Goal: Find specific page/section: Find specific page/section

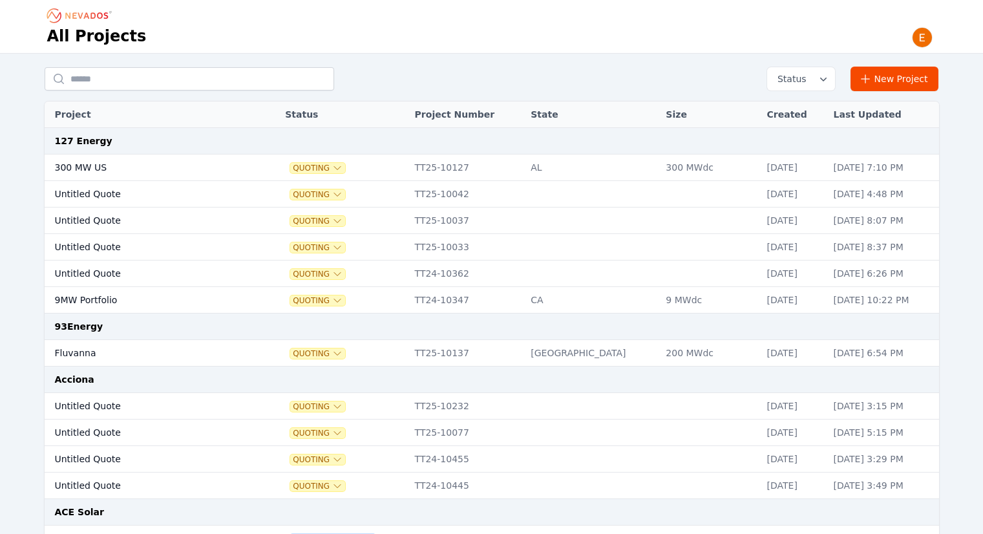
click at [268, 69] on input "text" at bounding box center [190, 78] width 290 height 23
type input "**********"
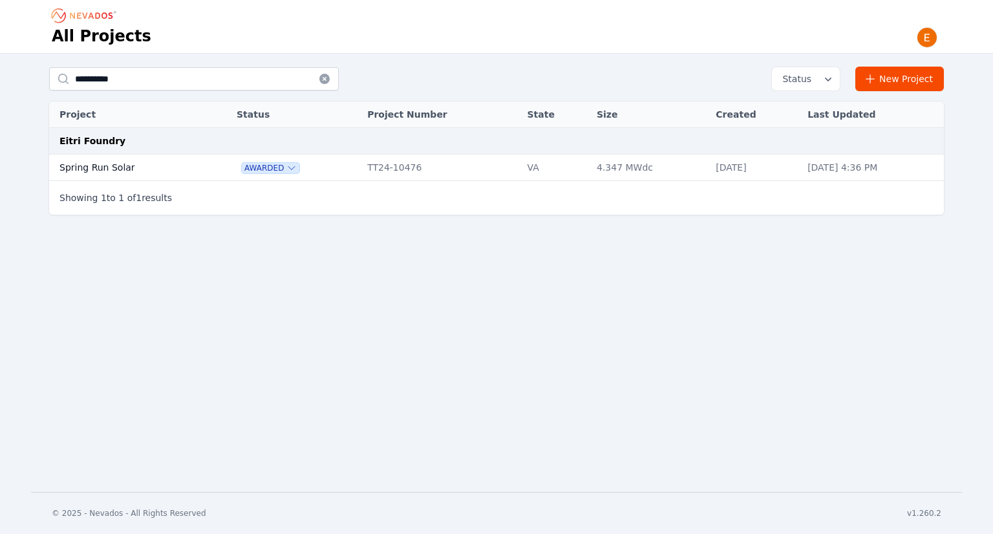
click at [187, 169] on td "Spring Run Solar" at bounding box center [128, 167] width 159 height 26
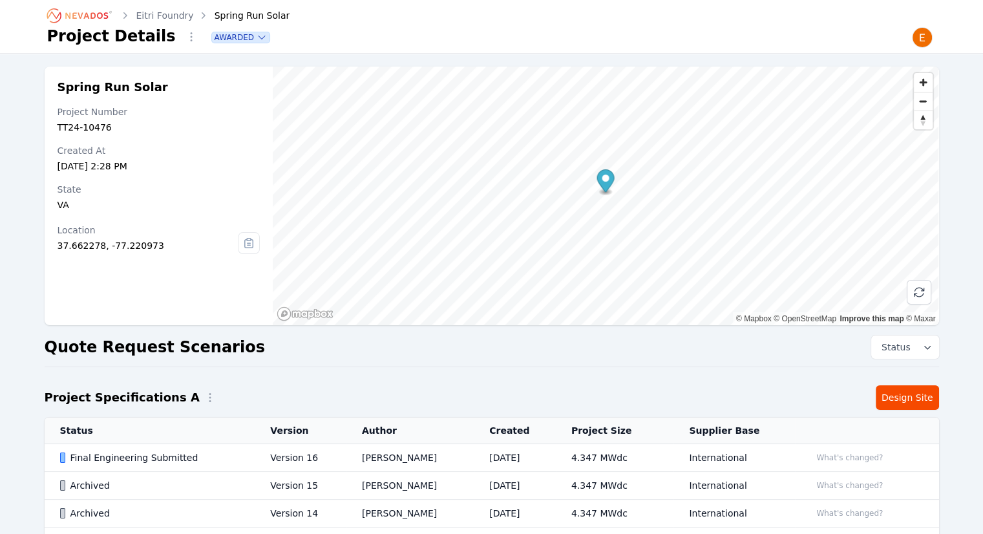
click at [286, 456] on td "Version 16" at bounding box center [301, 458] width 92 height 28
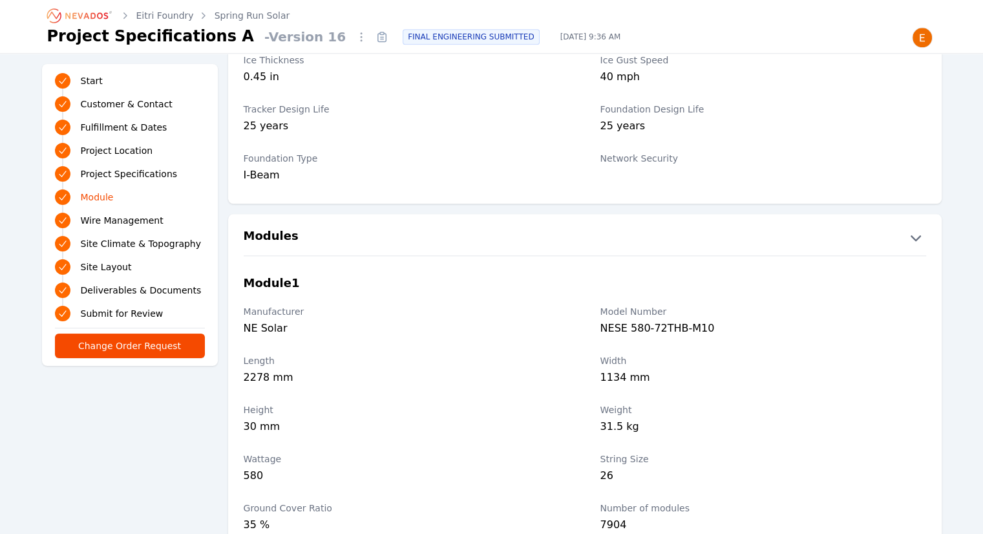
scroll to position [1357, 0]
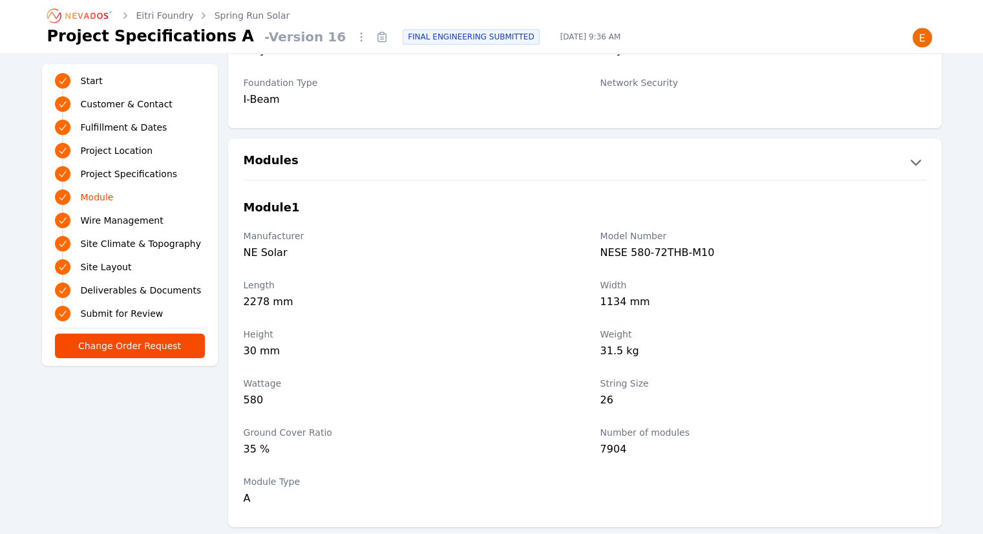
click at [114, 8] on icon "Breadcrumb" at bounding box center [80, 15] width 71 height 21
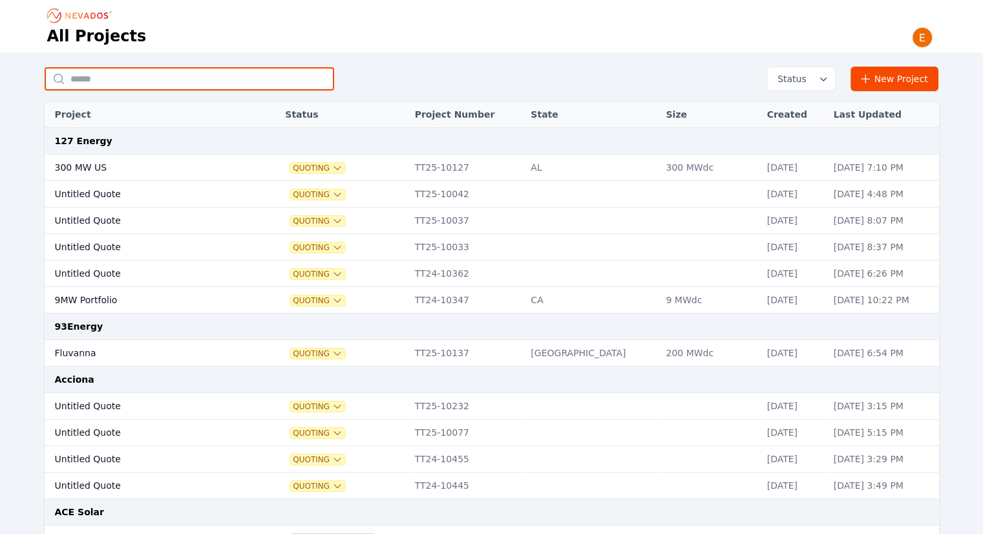
click at [138, 81] on input "text" at bounding box center [190, 78] width 290 height 23
type input "******"
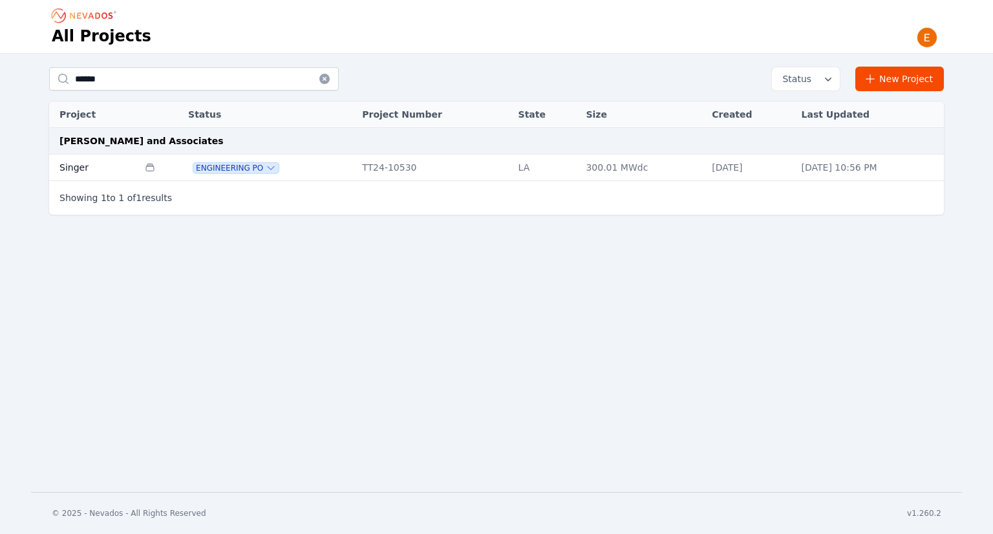
click at [138, 165] on td "Multiple Project Specificationss" at bounding box center [159, 167] width 43 height 26
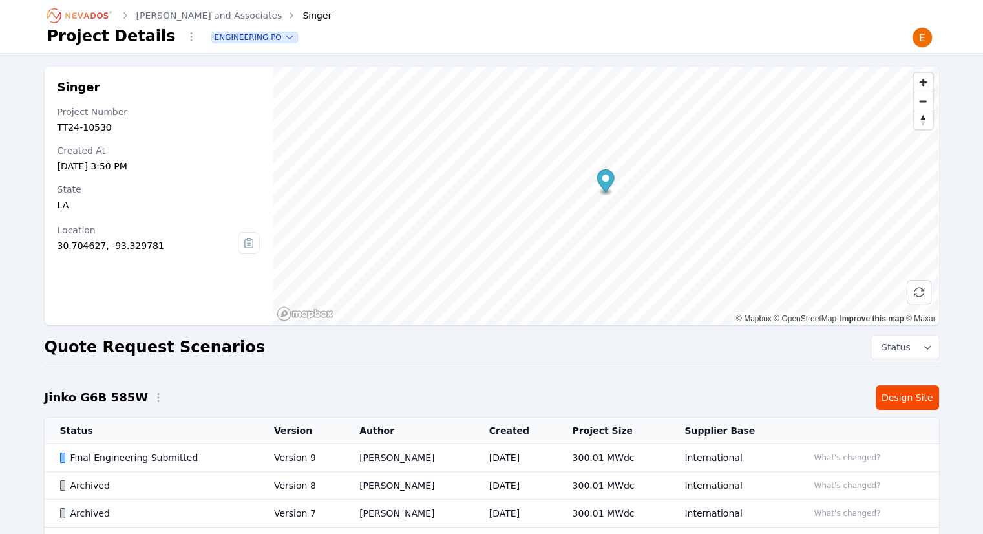
scroll to position [232, 0]
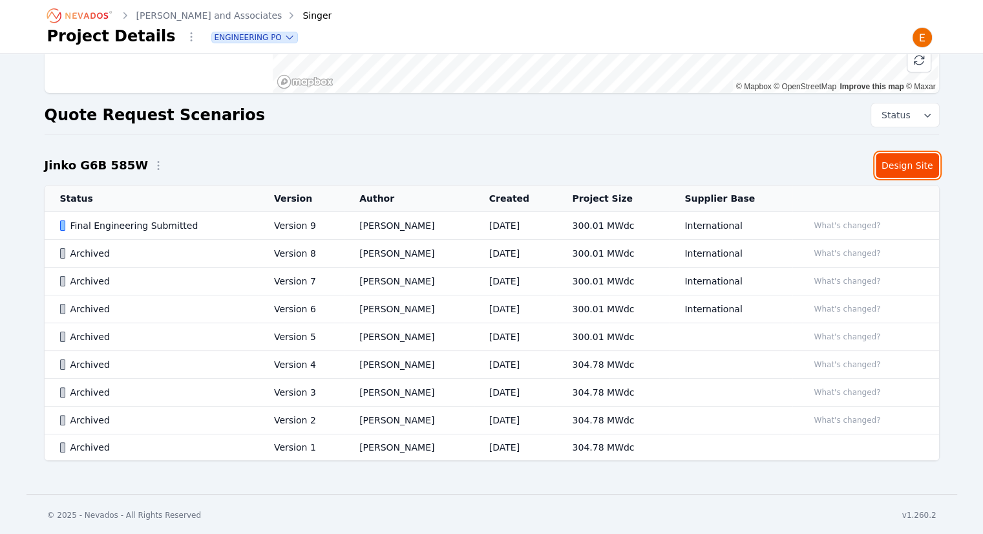
click at [901, 175] on link "Design Site" at bounding box center [907, 165] width 63 height 25
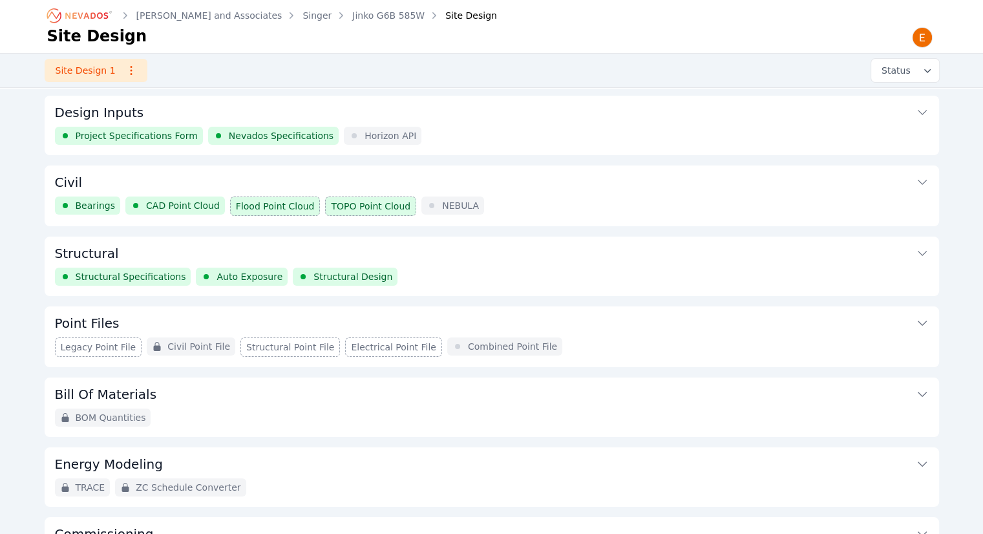
click at [554, 249] on button "Structural" at bounding box center [492, 252] width 874 height 31
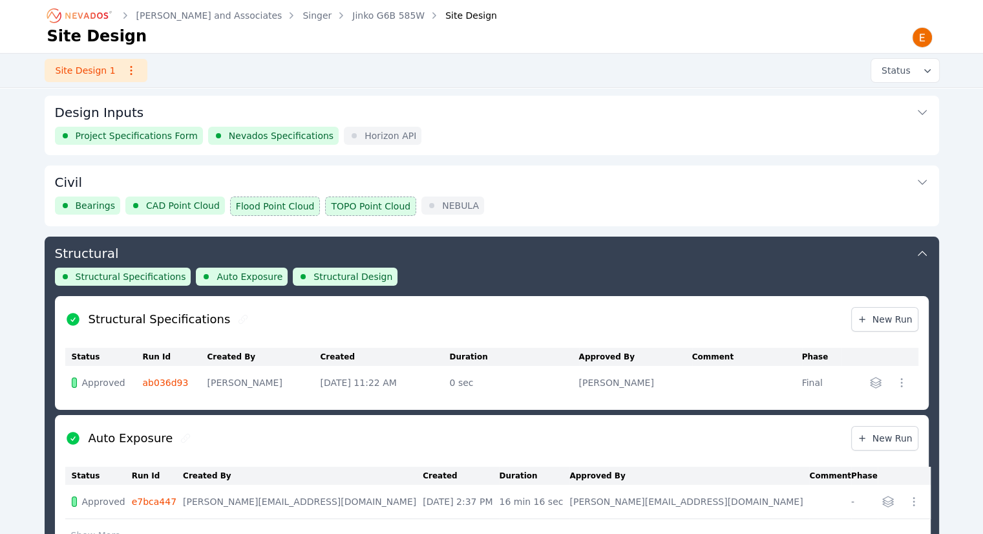
click at [271, 178] on button "Civil" at bounding box center [492, 180] width 874 height 31
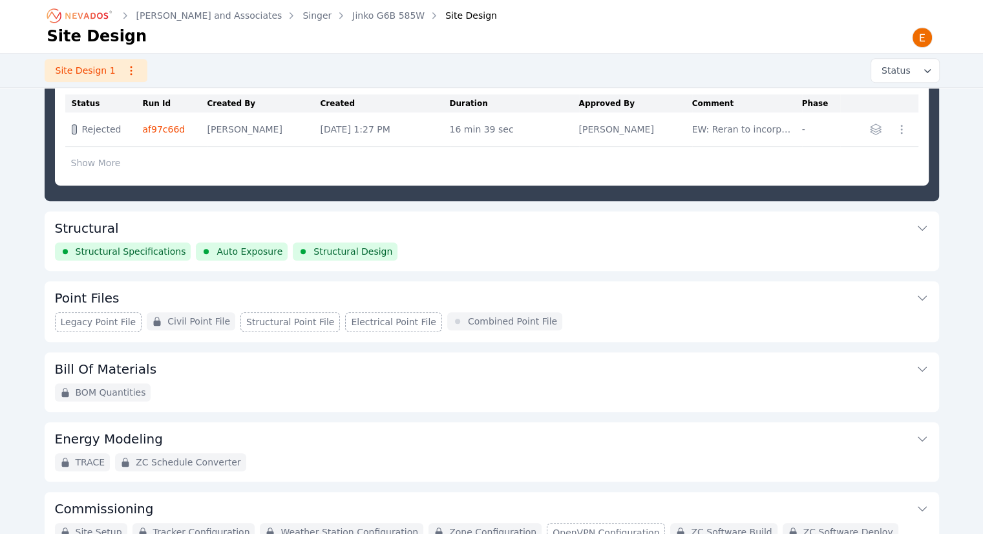
click at [426, 235] on button "Structural" at bounding box center [492, 226] width 874 height 31
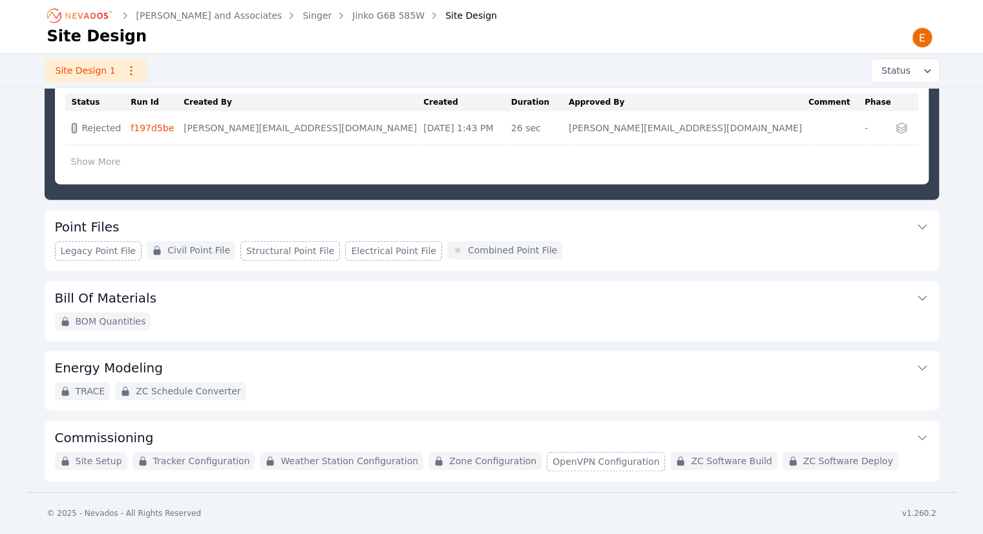
scroll to position [139, 0]
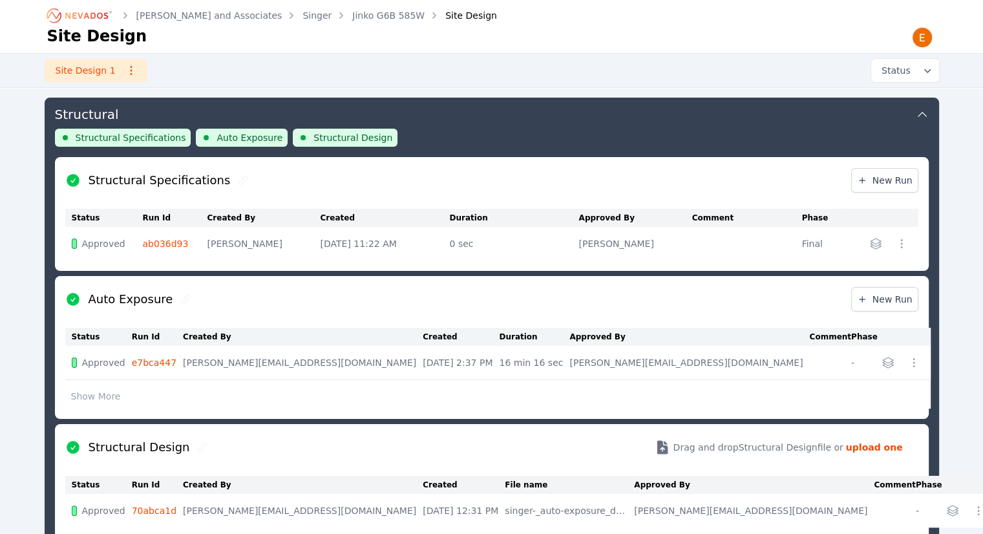
click at [178, 246] on link "ab036d93" at bounding box center [166, 243] width 46 height 10
